Goal: Transaction & Acquisition: Download file/media

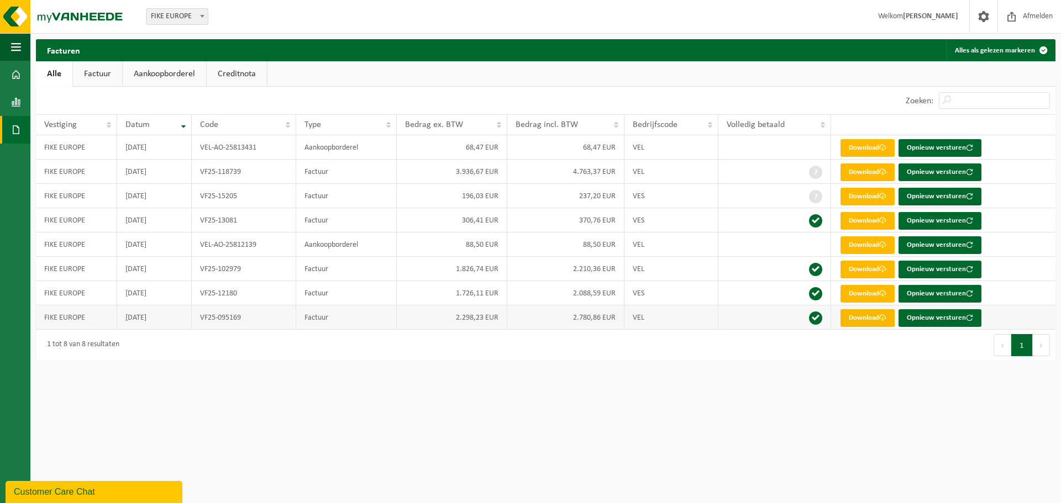
click at [862, 322] on link "Download" at bounding box center [867, 318] width 54 height 18
click at [867, 294] on link "Download" at bounding box center [867, 294] width 54 height 18
click at [853, 269] on link "Download" at bounding box center [867, 270] width 54 height 18
click at [850, 173] on link "Download" at bounding box center [867, 173] width 54 height 18
click at [16, 131] on span at bounding box center [16, 130] width 10 height 28
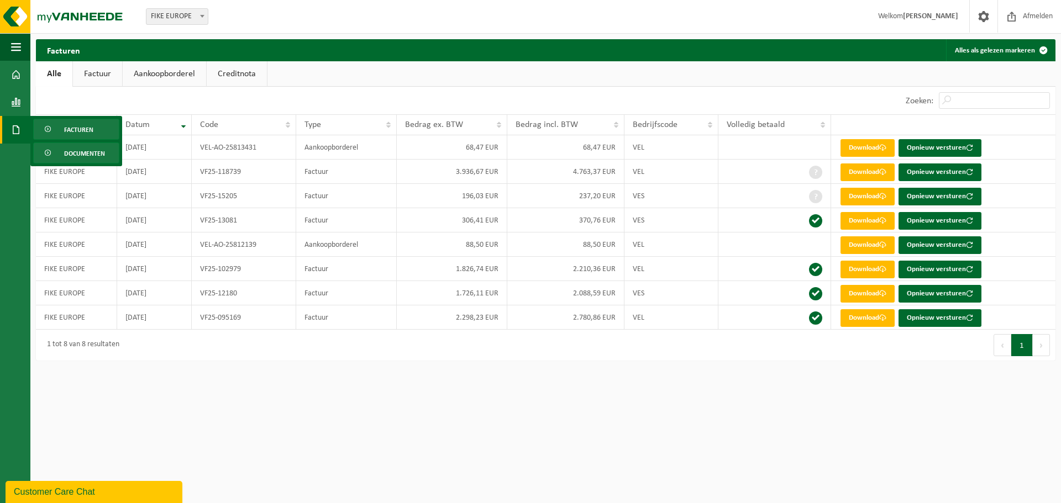
click at [82, 151] on span "Documenten" at bounding box center [84, 153] width 41 height 21
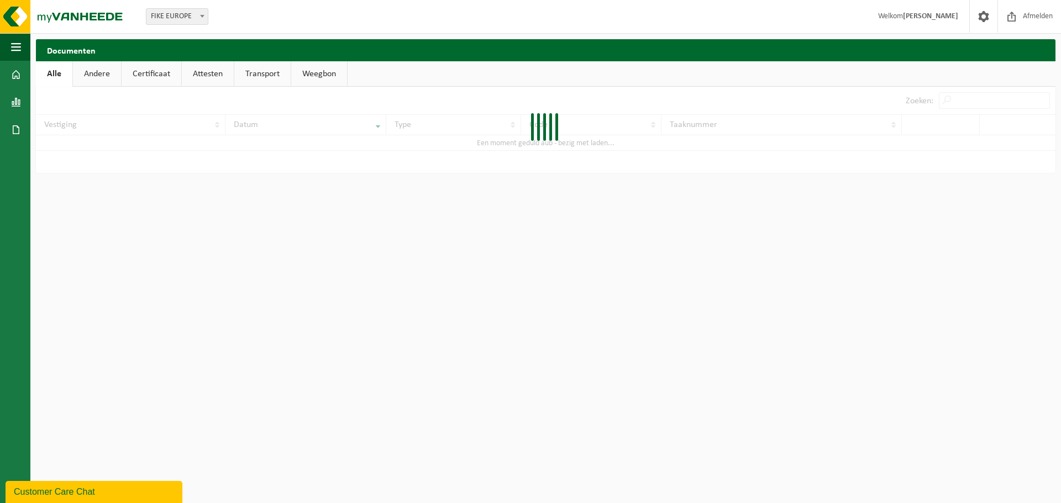
click at [147, 76] on link "Certificaat" at bounding box center [152, 73] width 60 height 25
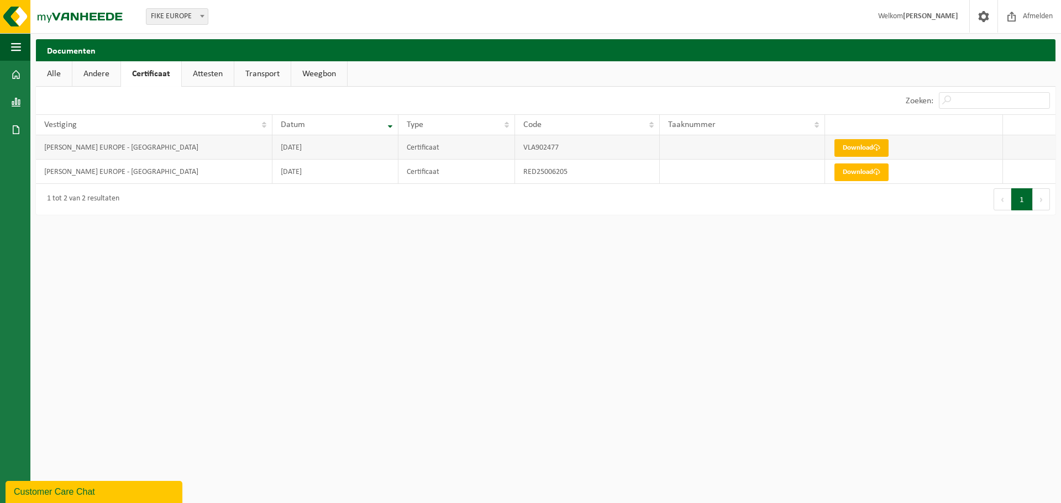
click at [839, 147] on link "Download" at bounding box center [861, 148] width 54 height 18
click at [578, 314] on html "Vestiging: [PERSON_NAME] EUROPE [PERSON_NAME] EUROPE Welkom [PERSON_NAME] Afmel…" at bounding box center [530, 251] width 1061 height 503
click at [166, 353] on html "Vestiging: [PERSON_NAME] EUROPE [PERSON_NAME] EUROPE Welkom [PERSON_NAME] Afmel…" at bounding box center [530, 251] width 1061 height 503
